Goal: Check status: Check status

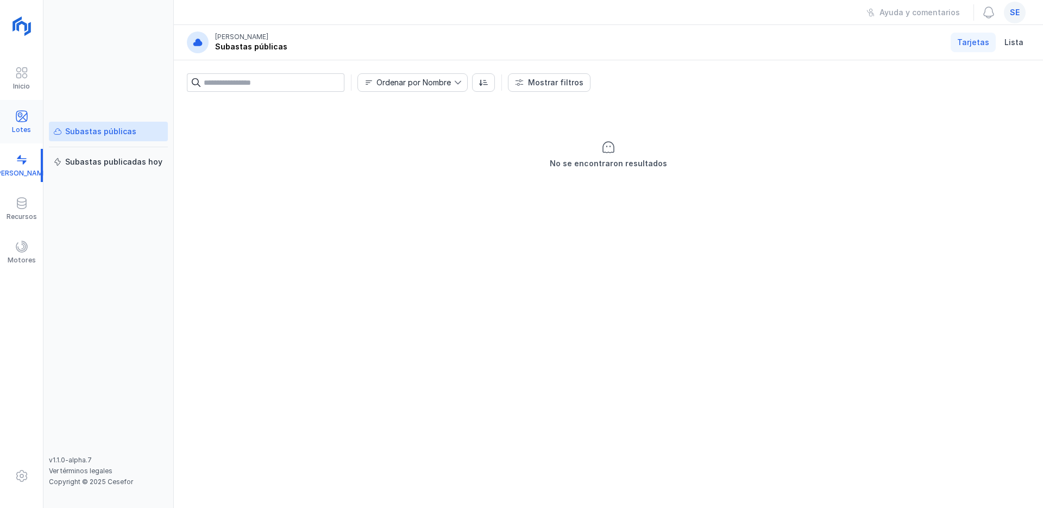
click at [23, 121] on span at bounding box center [21, 116] width 13 height 13
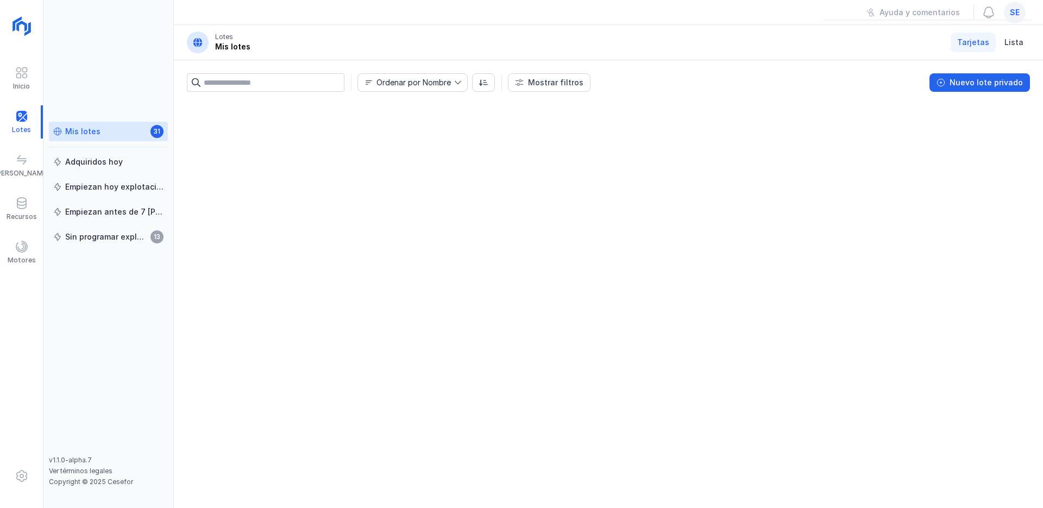
click at [77, 129] on div "Mis lotes" at bounding box center [82, 131] width 35 height 11
click at [108, 157] on div "Adquiridos hoy" at bounding box center [94, 162] width 58 height 11
click at [114, 129] on div "Mis lotes 31" at bounding box center [108, 131] width 110 height 11
click at [1021, 11] on div "se" at bounding box center [1015, 13] width 22 height 22
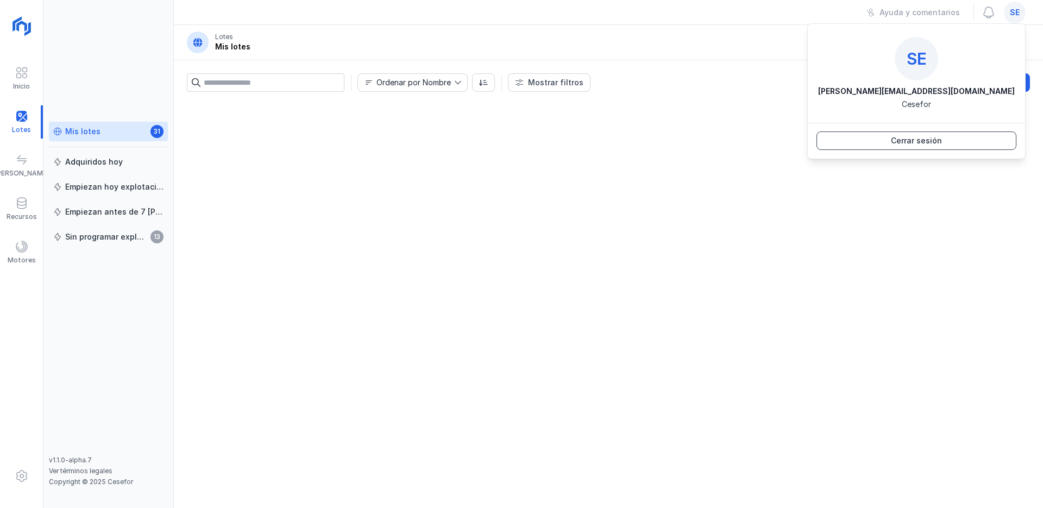
click at [950, 134] on button "Cerrar sesión" at bounding box center [917, 141] width 200 height 18
